Goal: Transaction & Acquisition: Download file/media

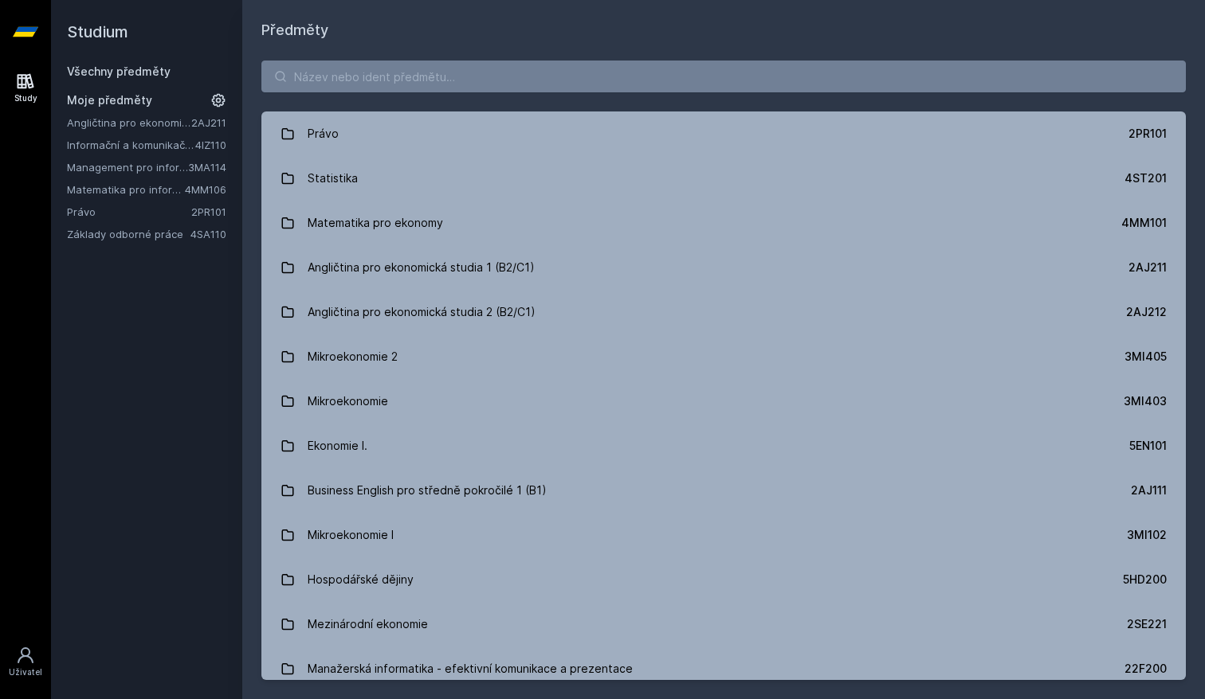
click at [82, 192] on link "Matematika pro informatiky" at bounding box center [126, 190] width 118 height 16
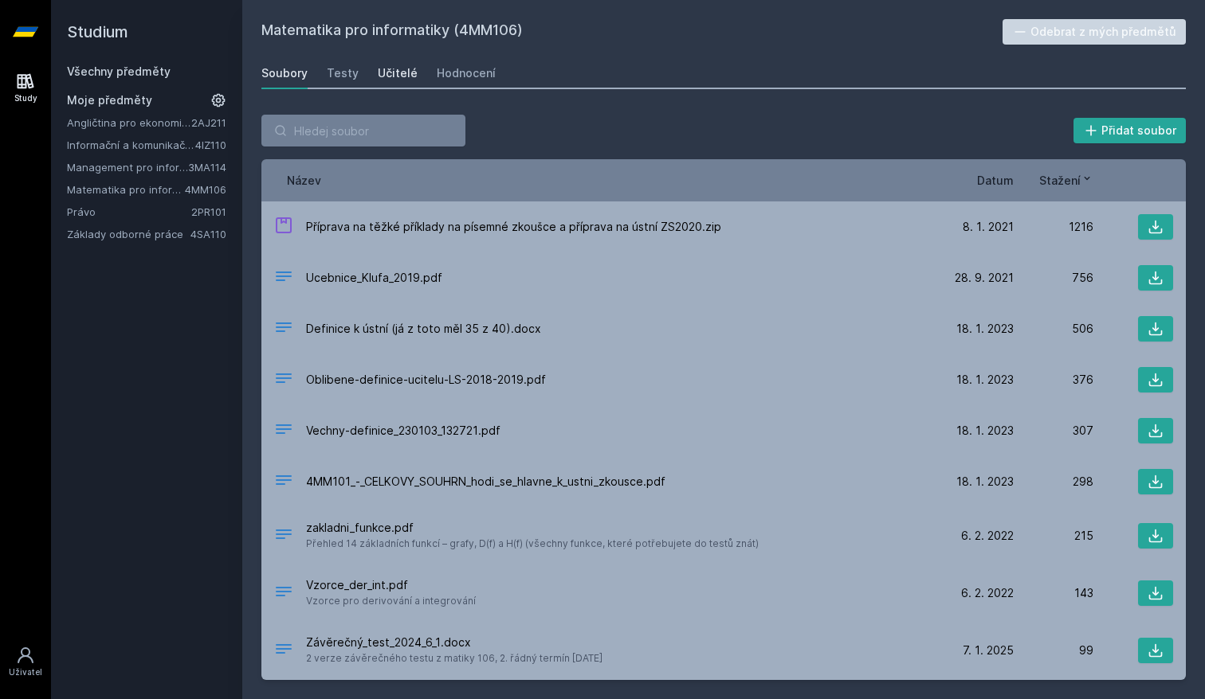
click at [393, 67] on div "Učitelé" at bounding box center [398, 73] width 40 height 16
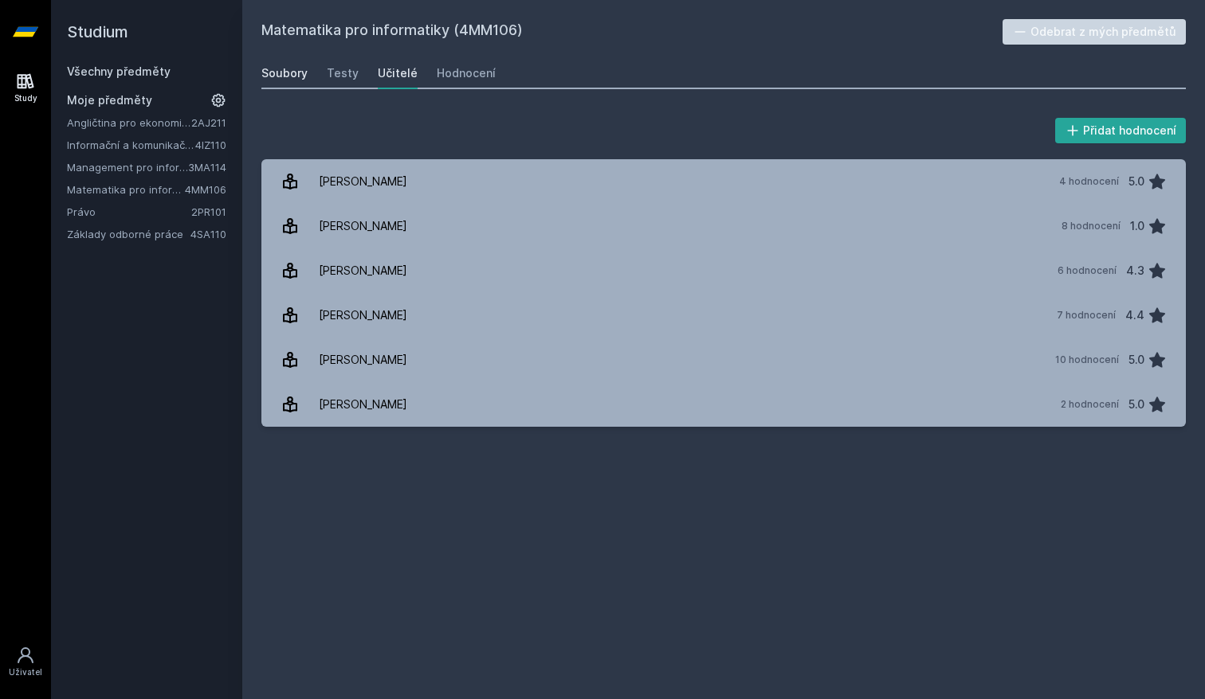
click at [299, 68] on div "Soubory" at bounding box center [284, 73] width 46 height 16
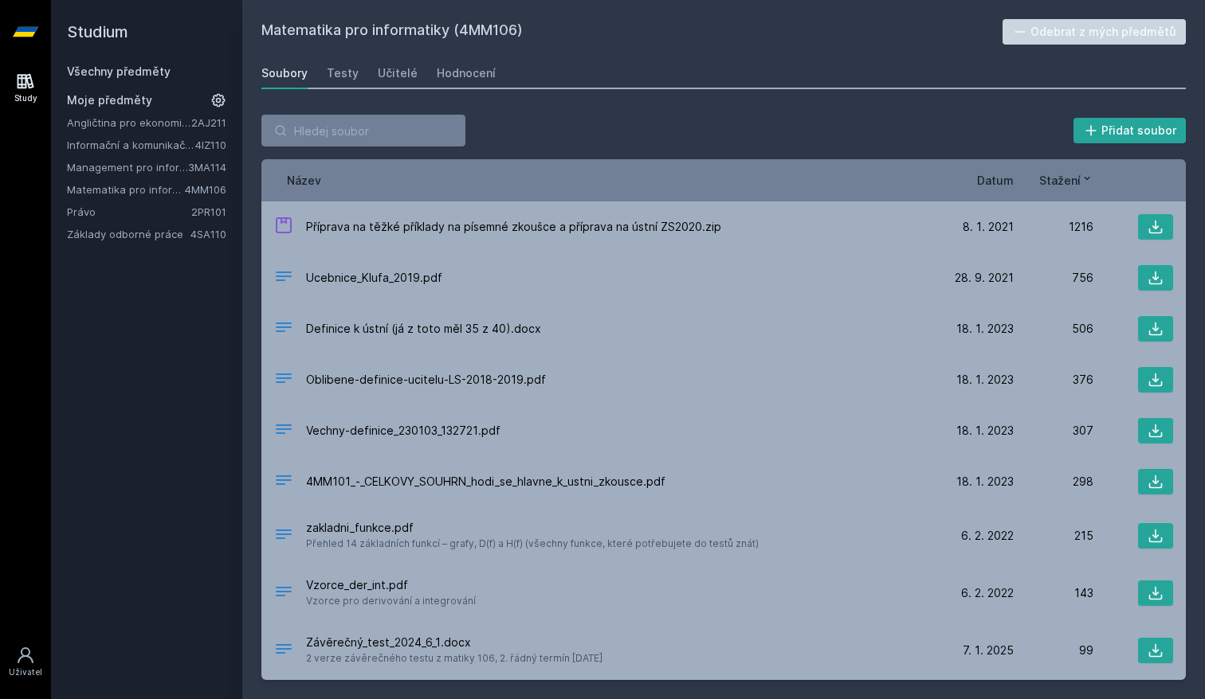
click at [1032, 185] on div "Stažení" at bounding box center [1053, 180] width 80 height 17
click at [985, 179] on span "Datum" at bounding box center [995, 180] width 37 height 17
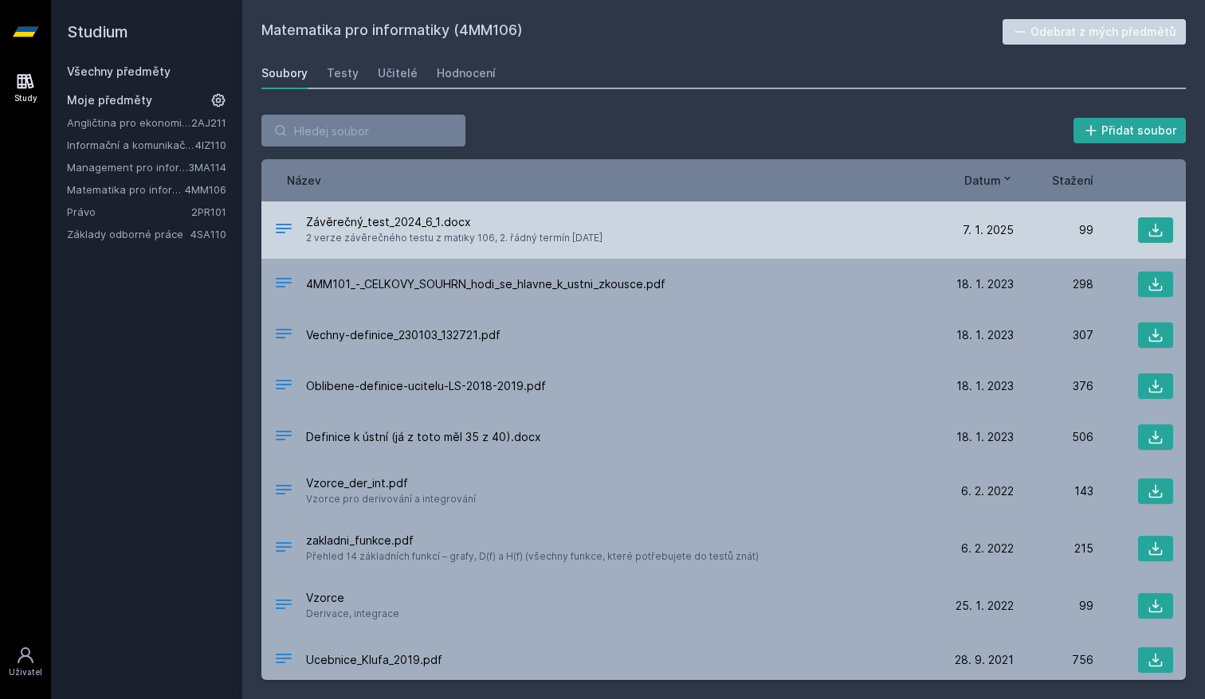
click at [784, 238] on div "Závěrečný_test_2024_6_1.docx 2 verze závěrečného testu z matiky 106, 2. řádný t…" at bounding box center [604, 230] width 660 height 32
click at [418, 221] on span "Závěrečný_test_2024_6_1.docx" at bounding box center [454, 222] width 296 height 16
click at [495, 240] on span "2 verze závěrečného testu z matiky 106, 2. řádný termín [DATE]" at bounding box center [454, 238] width 296 height 16
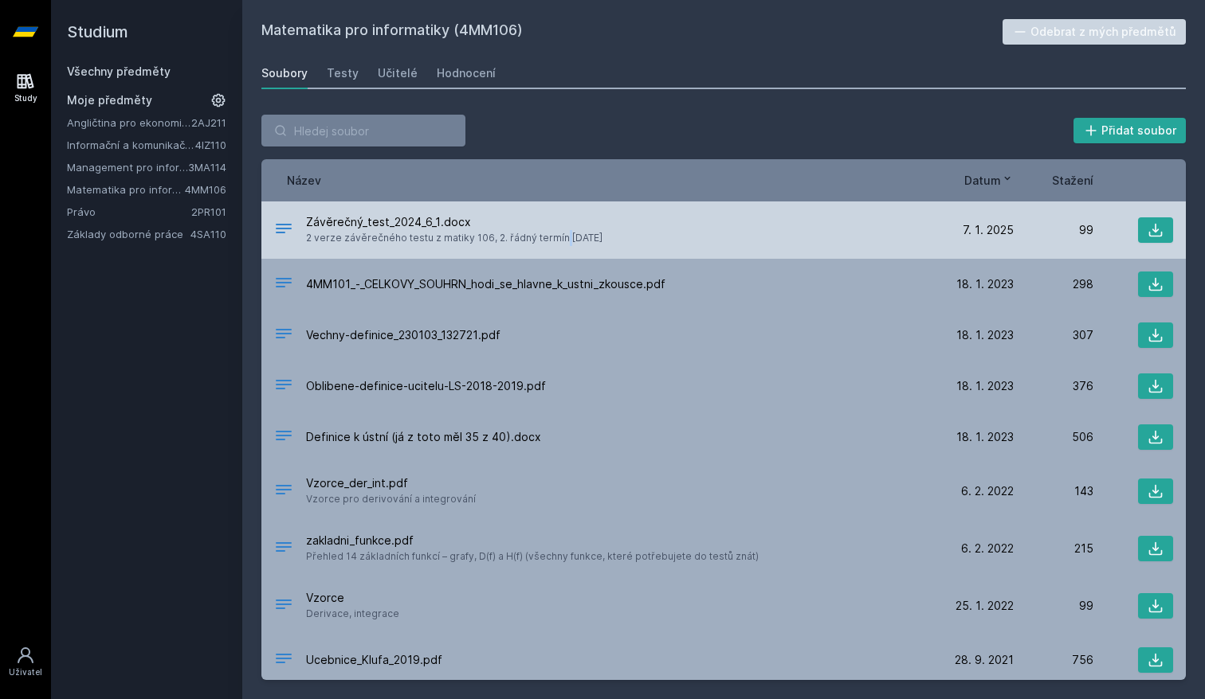
click at [495, 240] on span "2 verze závěrečného testu z matiky 106, 2. řádný termín [DATE]" at bounding box center [454, 238] width 296 height 16
click at [1153, 225] on icon at bounding box center [1155, 230] width 16 height 16
